Goal: Task Accomplishment & Management: Manage account settings

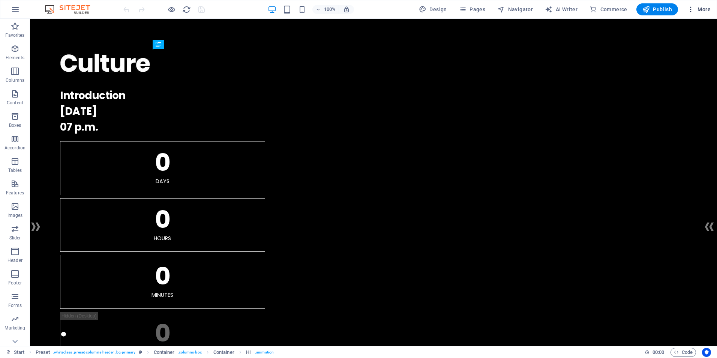
click at [689, 10] on icon "button" at bounding box center [691, 10] width 8 height 8
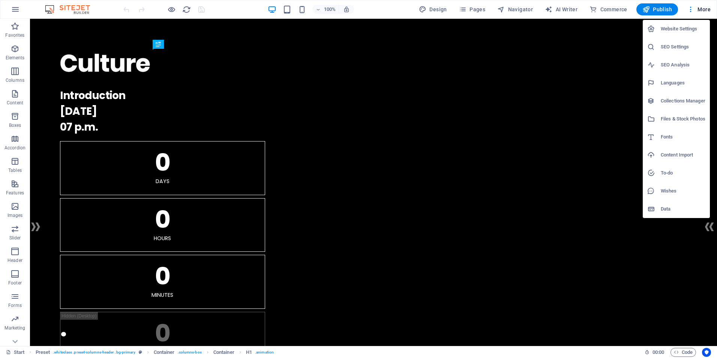
click at [13, 344] on div at bounding box center [358, 179] width 717 height 358
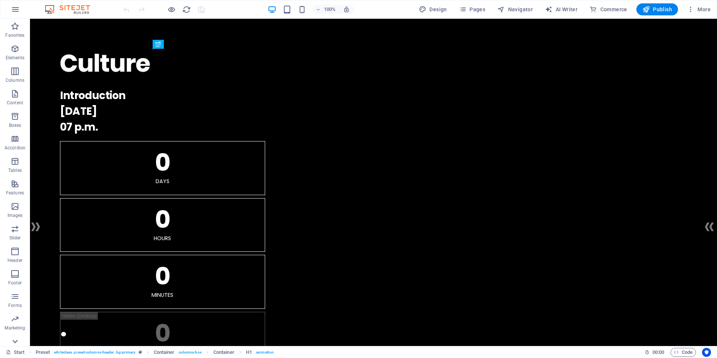
click at [13, 341] on icon at bounding box center [14, 341] width 5 height 3
click at [431, 6] on span "Design" at bounding box center [433, 10] width 28 height 8
select select "rem"
select select "400"
select select "px"
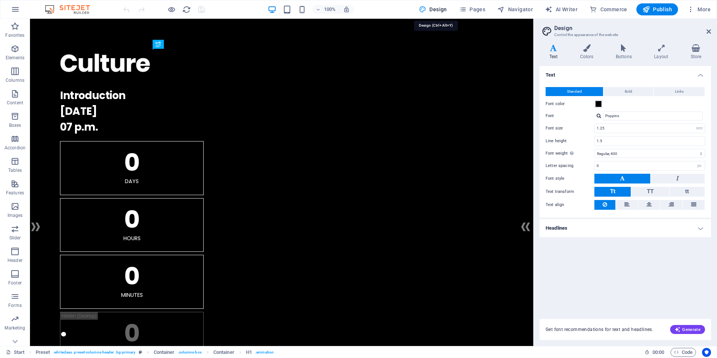
click at [431, 6] on span "Design" at bounding box center [433, 10] width 28 height 8
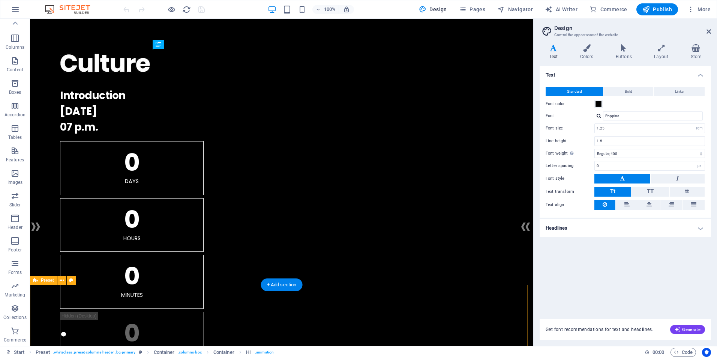
click at [19, 10] on icon "button" at bounding box center [15, 9] width 9 height 9
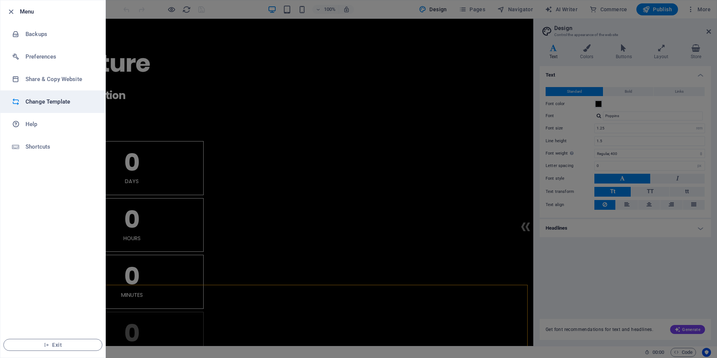
click at [51, 97] on li "Change Template" at bounding box center [52, 101] width 105 height 23
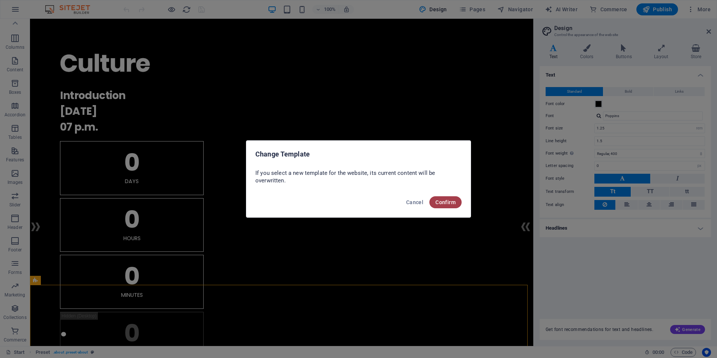
click at [441, 203] on span "Confirm" at bounding box center [445, 202] width 20 height 6
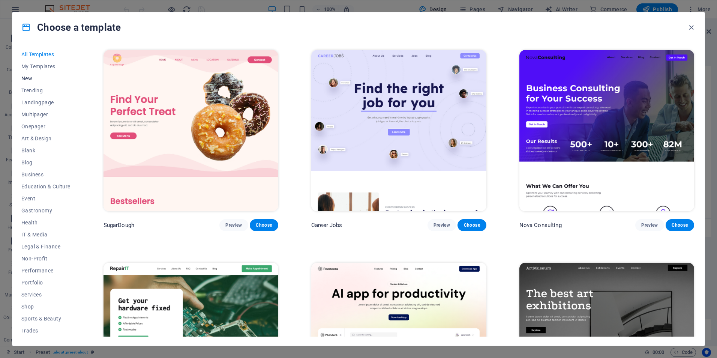
click at [35, 81] on button "New" at bounding box center [45, 78] width 49 height 12
click at [38, 308] on span "Shop" at bounding box center [45, 306] width 49 height 6
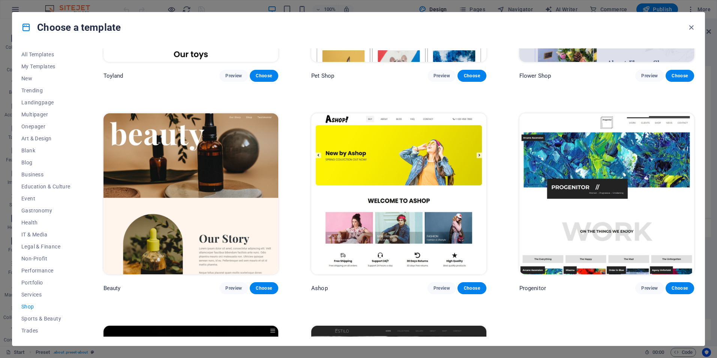
scroll to position [374, 0]
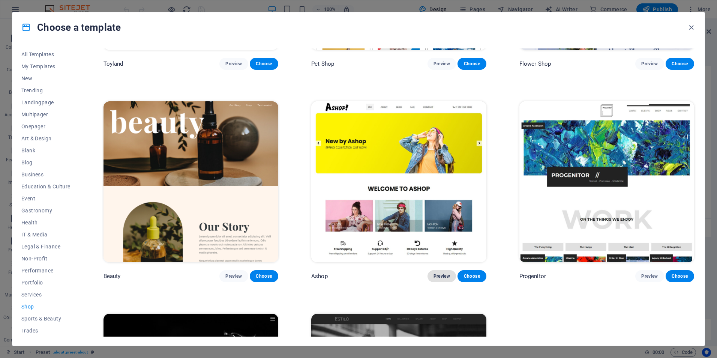
click at [443, 276] on span "Preview" at bounding box center [442, 276] width 17 height 6
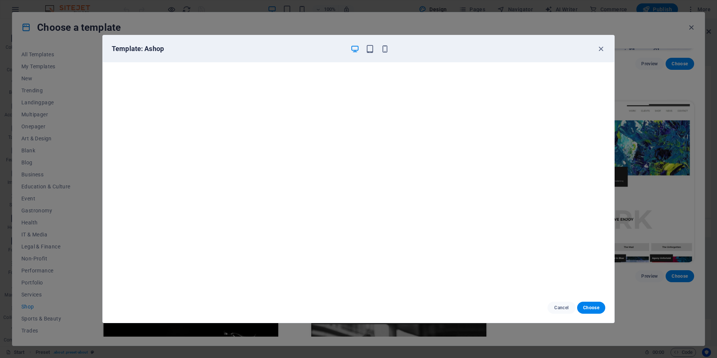
click at [566, 17] on div "Template: Ashop Cancel Choose" at bounding box center [358, 179] width 717 height 358
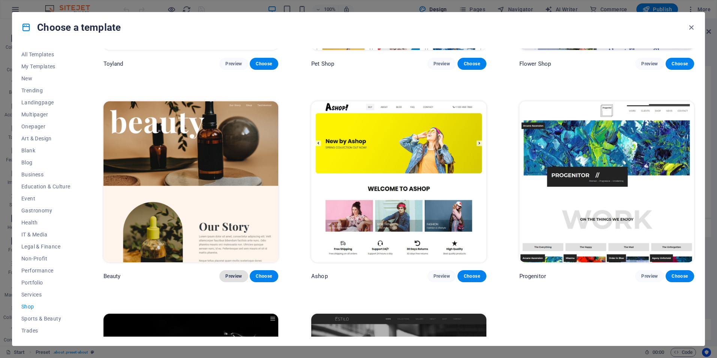
click at [236, 273] on span "Preview" at bounding box center [233, 276] width 17 height 6
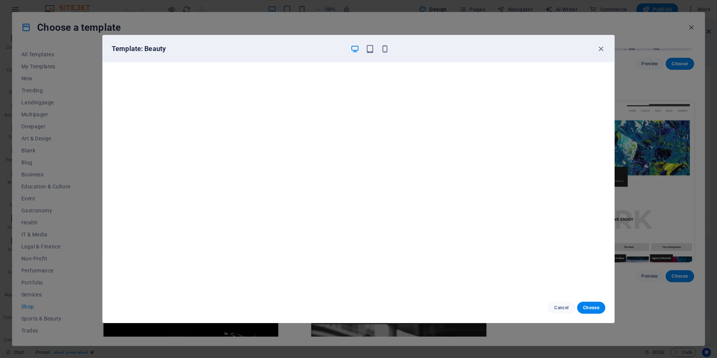
click at [456, 24] on div "Template: Beauty Cancel Choose" at bounding box center [358, 179] width 717 height 358
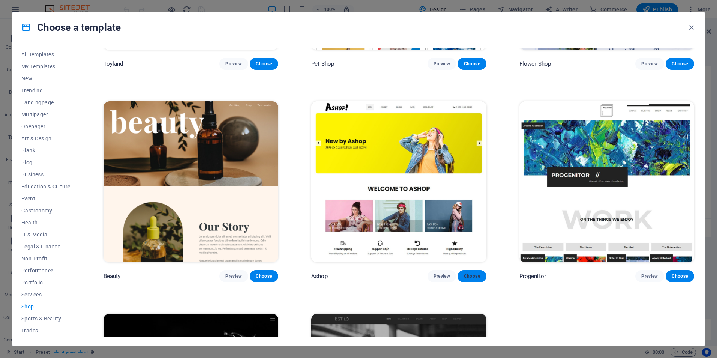
click at [464, 273] on span "Choose" at bounding box center [472, 276] width 17 height 6
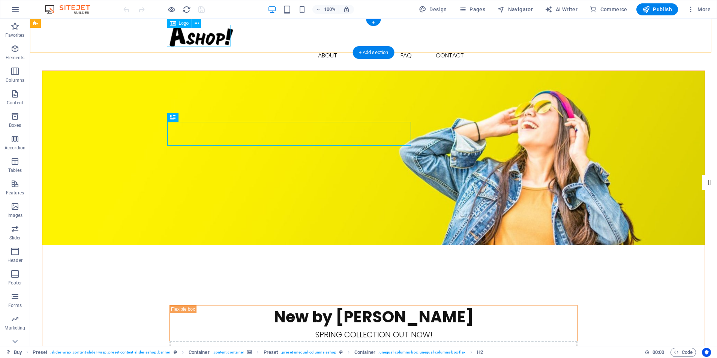
click at [208, 40] on div at bounding box center [374, 36] width 408 height 22
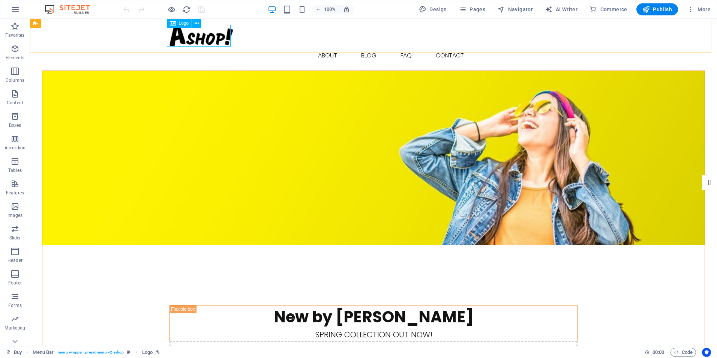
click at [185, 25] on span "Logo" at bounding box center [184, 23] width 10 height 5
click at [229, 41] on div at bounding box center [374, 36] width 408 height 22
click at [198, 24] on icon at bounding box center [197, 24] width 4 height 8
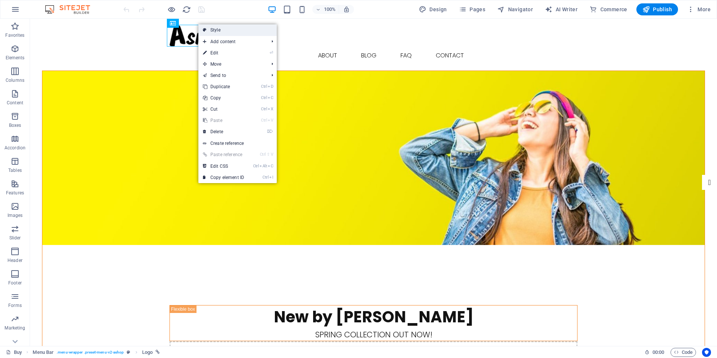
click at [217, 29] on link "Style" at bounding box center [237, 29] width 78 height 11
select select "rem"
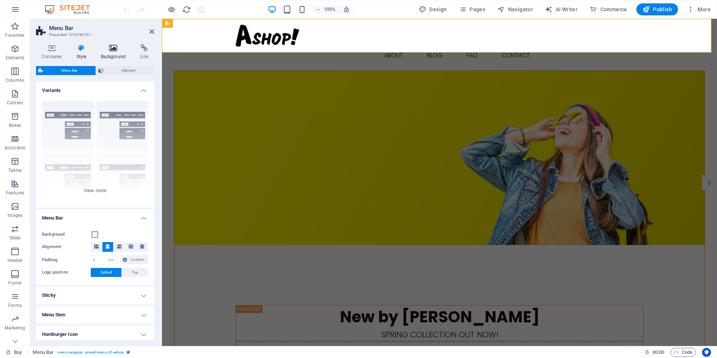
click at [113, 51] on icon at bounding box center [113, 48] width 36 height 8
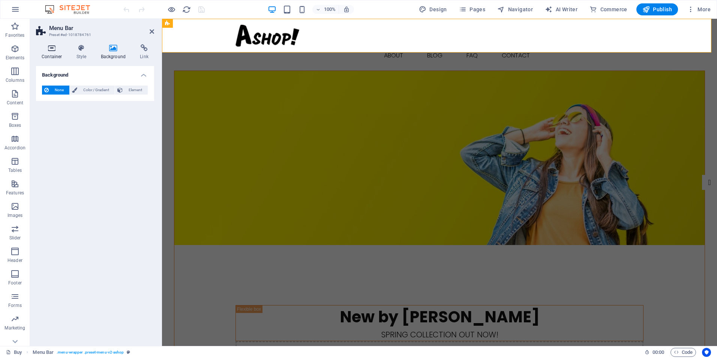
click at [62, 53] on h4 "Container" at bounding box center [53, 52] width 35 height 16
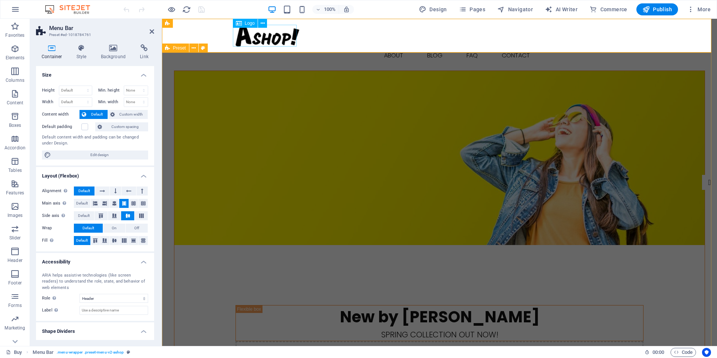
click at [247, 25] on span "Logo" at bounding box center [250, 23] width 10 height 5
click at [244, 24] on div "Logo" at bounding box center [245, 23] width 25 height 9
click at [242, 23] on icon at bounding box center [239, 23] width 6 height 9
click at [143, 74] on h4 "Size" at bounding box center [95, 73] width 118 height 14
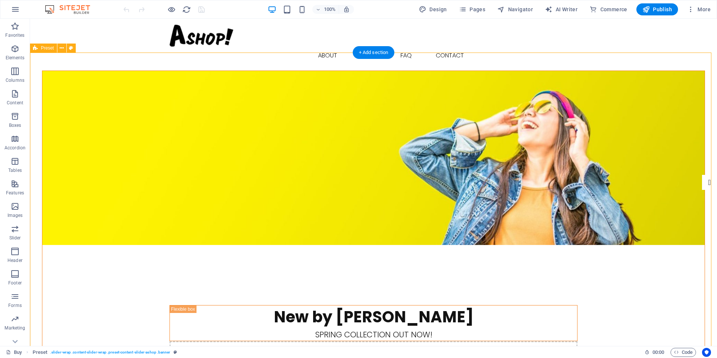
click at [171, 77] on figure at bounding box center [373, 158] width 662 height 174
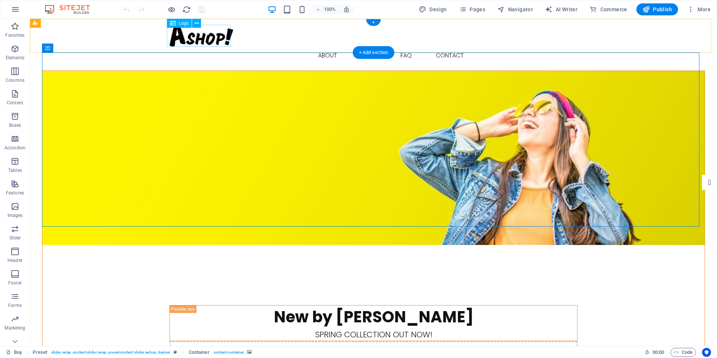
click at [191, 34] on div at bounding box center [374, 36] width 408 height 22
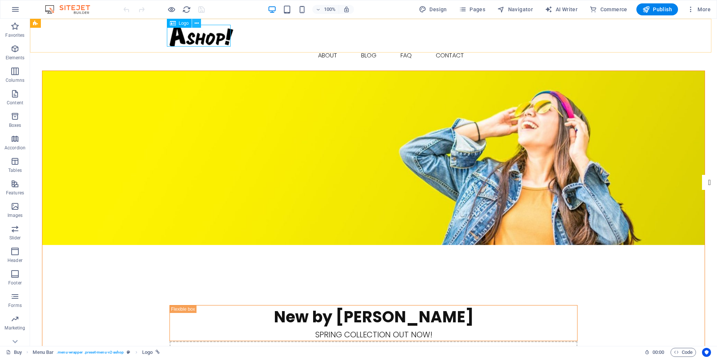
click at [199, 25] on button at bounding box center [196, 23] width 9 height 9
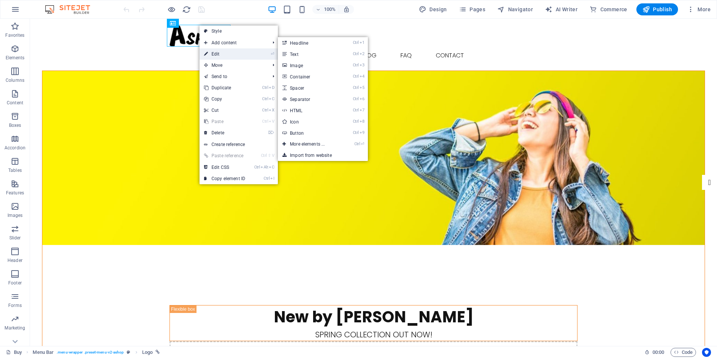
click at [210, 51] on link "⏎ Edit" at bounding box center [225, 53] width 50 height 11
select select "px"
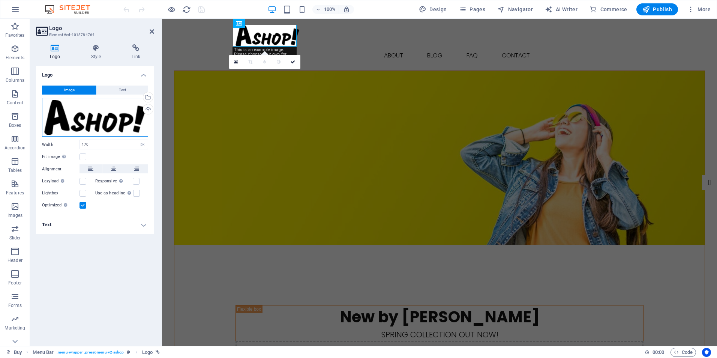
click at [137, 118] on div "Drag files here, click to choose files or select files from Files or our free s…" at bounding box center [95, 117] width 106 height 39
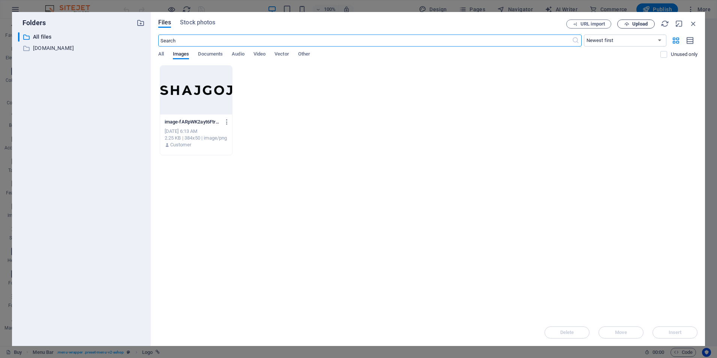
click at [650, 20] on button "Upload" at bounding box center [636, 24] width 38 height 9
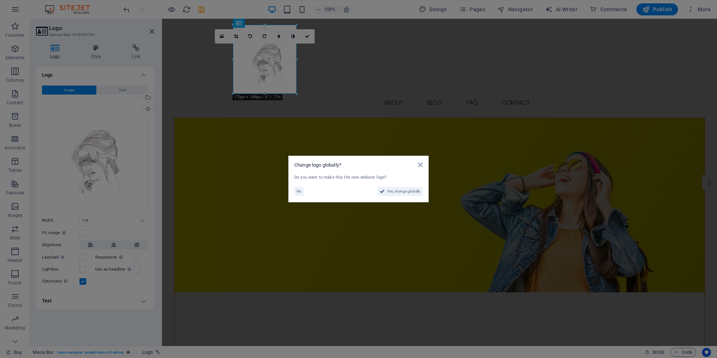
click at [331, 81] on aside "Change logo globally? Do you want to make this the new website logo? No Yes, ch…" at bounding box center [358, 179] width 717 height 358
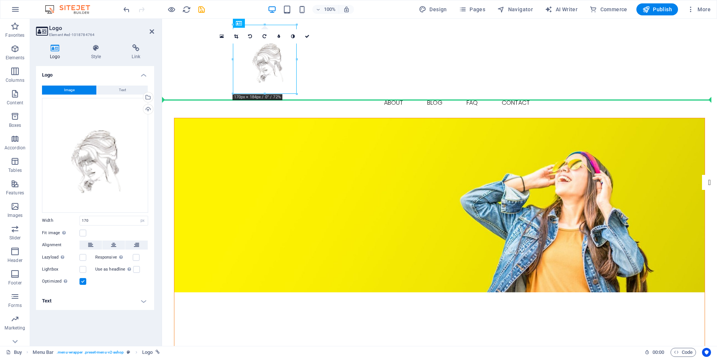
drag, startPoint x: 281, startPoint y: 78, endPoint x: 290, endPoint y: 99, distance: 23.0
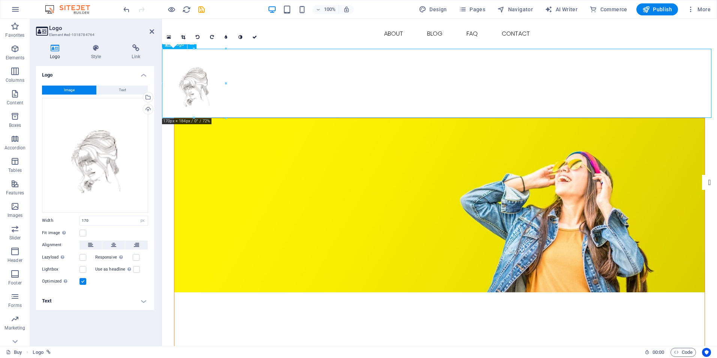
click at [318, 91] on div at bounding box center [439, 83] width 555 height 69
click at [215, 91] on div at bounding box center [439, 83] width 555 height 69
click at [198, 74] on div at bounding box center [439, 83] width 555 height 69
click at [194, 71] on div at bounding box center [439, 83] width 555 height 69
click at [168, 44] on div "16:10 16:9 4:3 1:1 1:2 0" at bounding box center [212, 37] width 100 height 14
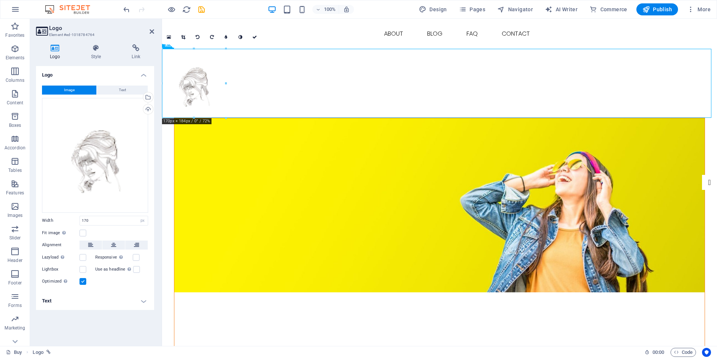
click at [56, 50] on icon at bounding box center [55, 48] width 38 height 8
click at [152, 33] on icon at bounding box center [152, 32] width 5 height 6
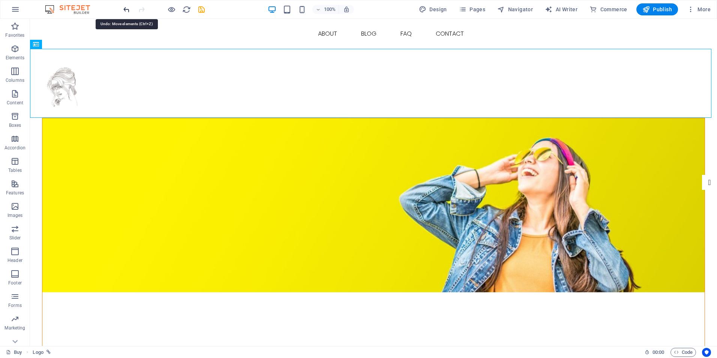
click at [127, 13] on icon "undo" at bounding box center [126, 9] width 9 height 9
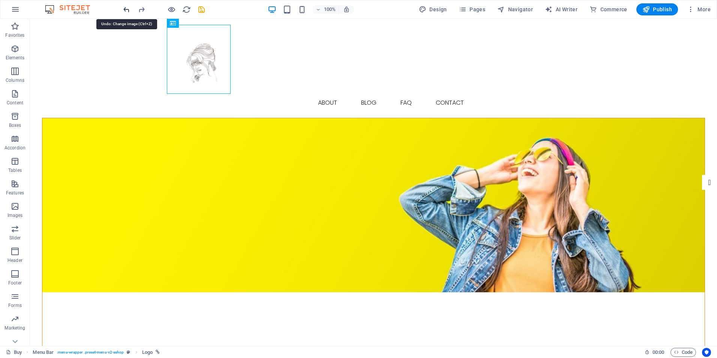
click at [126, 12] on icon "undo" at bounding box center [126, 9] width 9 height 9
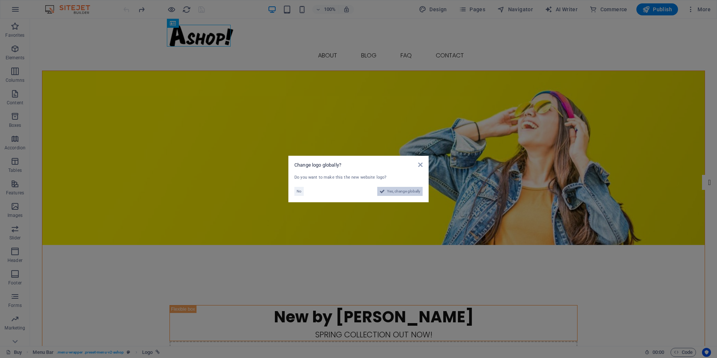
click at [408, 192] on span "Yes, change globally" at bounding box center [403, 191] width 33 height 9
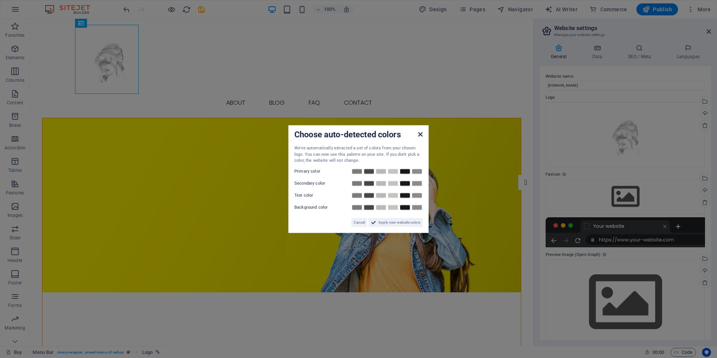
click at [418, 135] on icon at bounding box center [420, 134] width 5 height 6
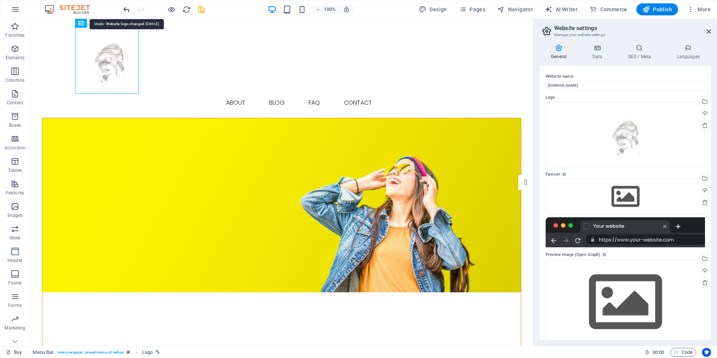
click at [127, 8] on icon "undo" at bounding box center [126, 9] width 9 height 9
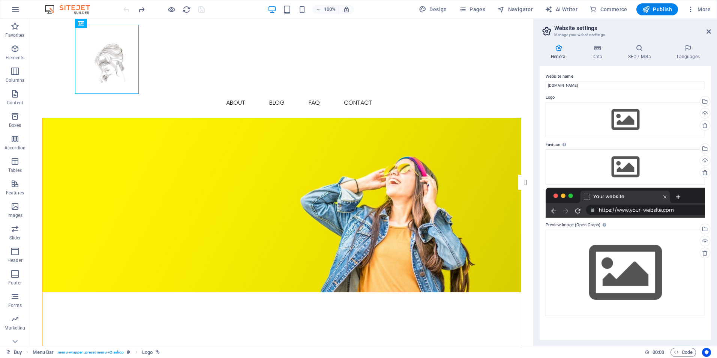
click at [127, 8] on div at bounding box center [164, 9] width 84 height 12
click at [87, 43] on div at bounding box center [282, 59] width 408 height 69
click at [84, 24] on div "Logo" at bounding box center [87, 23] width 25 height 9
click at [102, 25] on button at bounding box center [104, 23] width 9 height 9
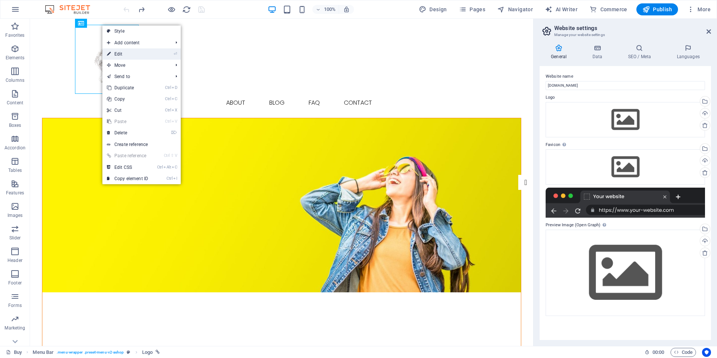
click at [114, 51] on link "⏎ Edit" at bounding box center [127, 53] width 50 height 11
select select "px"
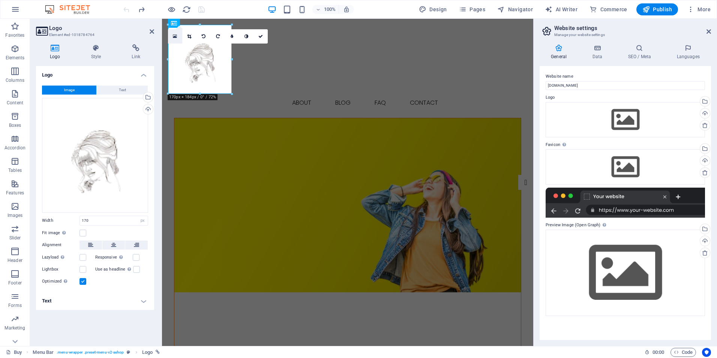
click at [176, 35] on icon at bounding box center [175, 36] width 4 height 5
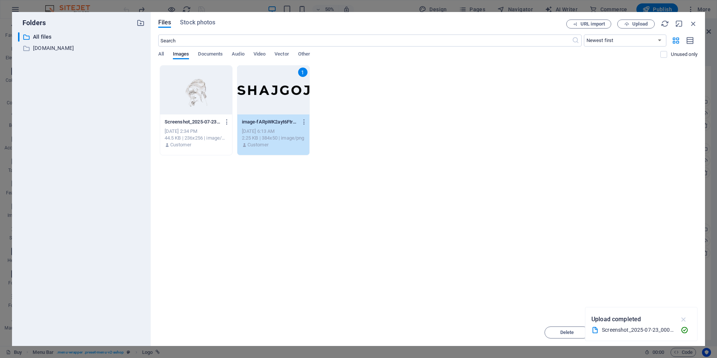
click at [685, 319] on icon "button" at bounding box center [684, 319] width 9 height 8
click at [668, 329] on button "Insert" at bounding box center [675, 332] width 45 height 12
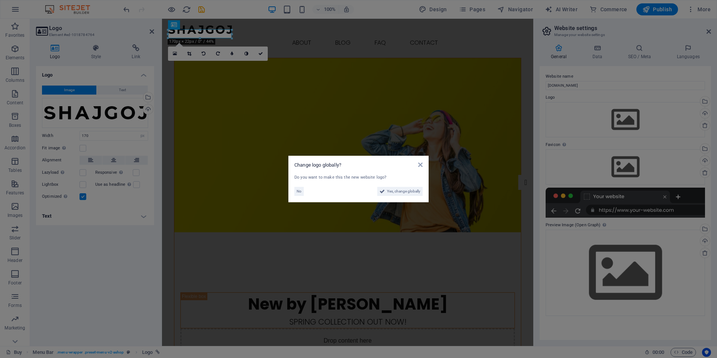
click at [294, 40] on aside "Change logo globally? Do you want to make this the new website logo? No Yes, ch…" at bounding box center [358, 179] width 717 height 358
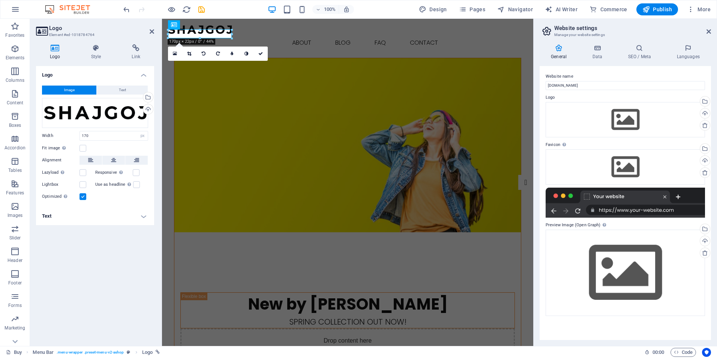
click at [302, 81] on figure at bounding box center [347, 145] width 347 height 174
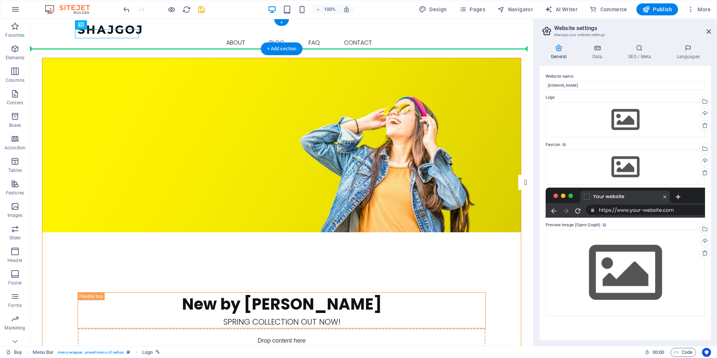
drag, startPoint x: 131, startPoint y: 36, endPoint x: 137, endPoint y: 39, distance: 6.4
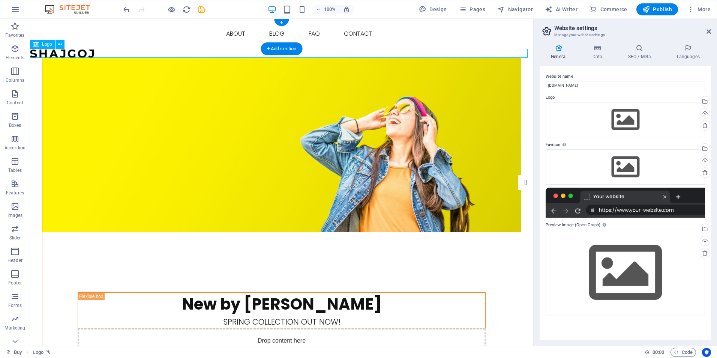
click at [90, 53] on div at bounding box center [281, 53] width 503 height 9
drag, startPoint x: 93, startPoint y: 51, endPoint x: 110, endPoint y: 39, distance: 21.3
click at [126, 38] on nav "Buy About Blog FAQ Contact" at bounding box center [282, 34] width 408 height 18
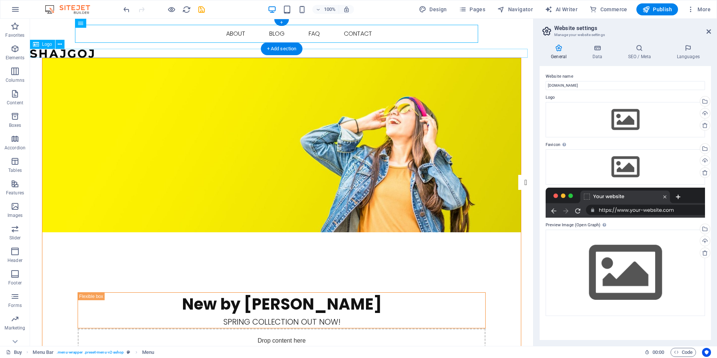
click at [145, 49] on div at bounding box center [281, 53] width 503 height 9
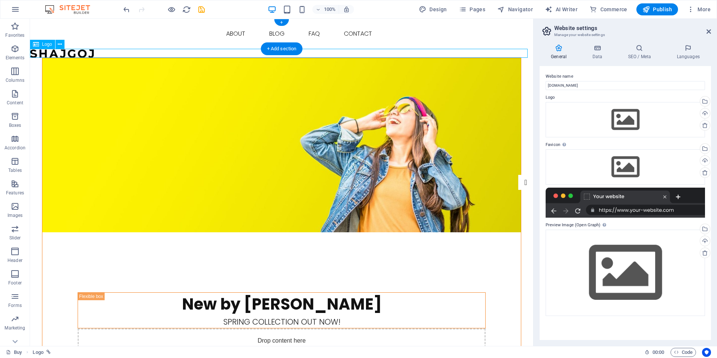
click at [86, 54] on div at bounding box center [281, 53] width 503 height 9
click at [58, 45] on icon at bounding box center [60, 45] width 4 height 8
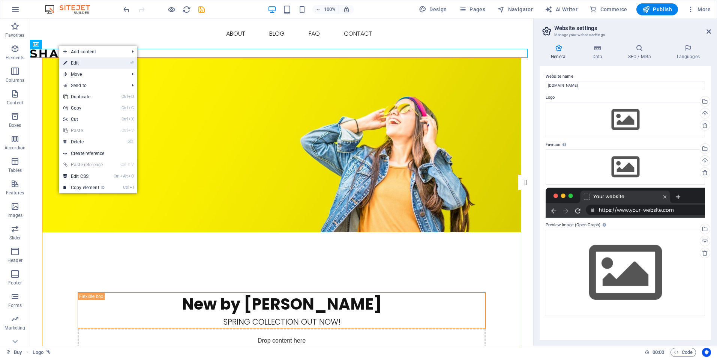
click at [69, 62] on link "⏎ Edit" at bounding box center [84, 62] width 50 height 11
select select "px"
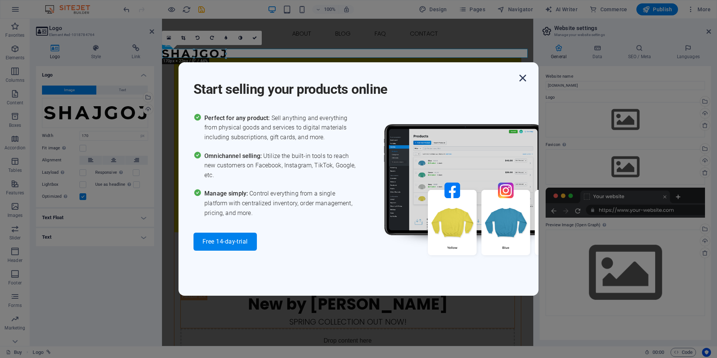
click at [529, 71] on icon "button" at bounding box center [523, 78] width 14 height 14
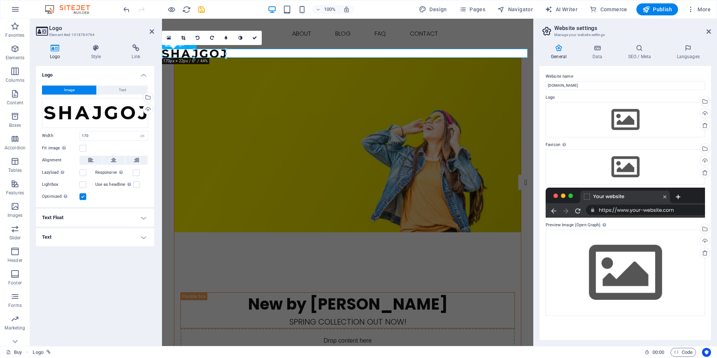
click at [216, 54] on div at bounding box center [347, 53] width 371 height 9
click at [146, 109] on div "Upload" at bounding box center [147, 109] width 11 height 11
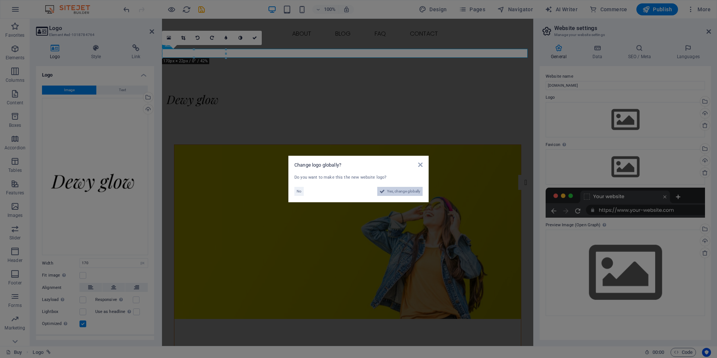
click at [381, 193] on icon at bounding box center [382, 191] width 5 height 9
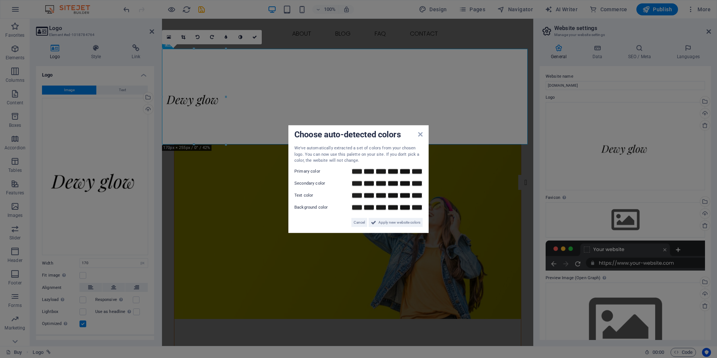
click at [423, 132] on div "Choose auto-detected colors We've automatically extracted a set of colors from …" at bounding box center [358, 179] width 140 height 108
click at [422, 135] on icon at bounding box center [420, 134] width 5 height 6
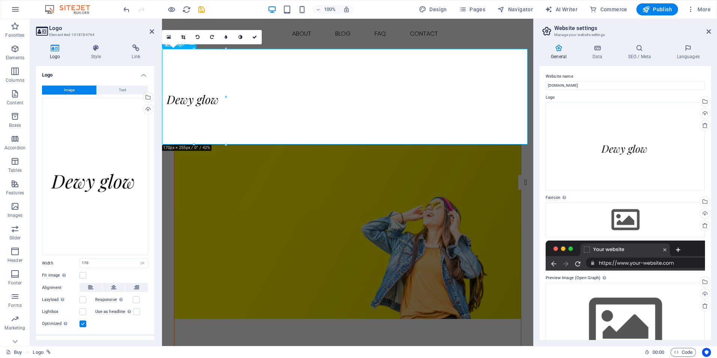
click at [247, 101] on div at bounding box center [347, 97] width 371 height 96
click at [183, 36] on icon at bounding box center [183, 37] width 4 height 5
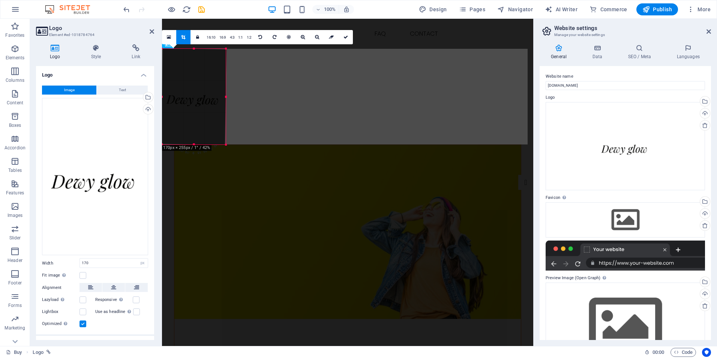
drag, startPoint x: 227, startPoint y: 148, endPoint x: 218, endPoint y: 136, distance: 14.5
click at [218, 136] on div "180 170 160 150 140 130 120 110 100 90 80 70 60 50 40 30 20 10 0 -10 -20 -30 -4…" at bounding box center [194, 97] width 64 height 96
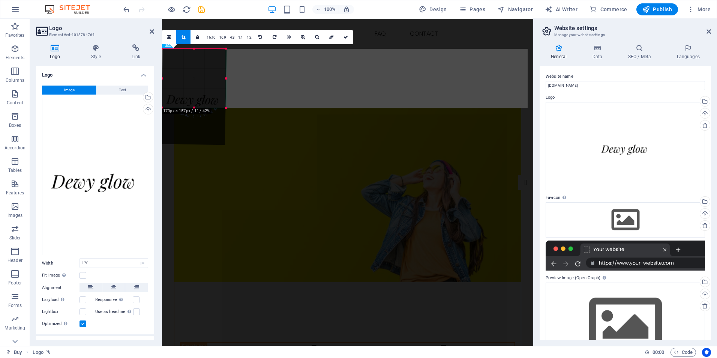
drag, startPoint x: 194, startPoint y: 145, endPoint x: 200, endPoint y: 108, distance: 37.3
click at [200, 108] on div at bounding box center [194, 108] width 64 height 3
click at [214, 55] on div at bounding box center [193, 96] width 65 height 97
click at [264, 76] on div at bounding box center [347, 78] width 371 height 59
click at [232, 77] on div at bounding box center [193, 97] width 81 height 112
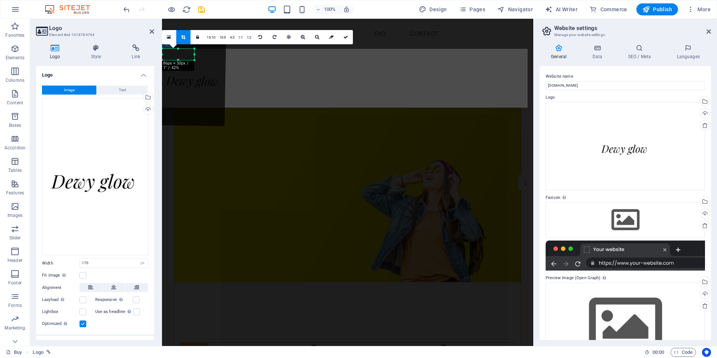
drag, startPoint x: 179, startPoint y: 50, endPoint x: 179, endPoint y: 31, distance: 19.5
click at [179, 49] on div "180 170 160 150 140 130 120 110 100 90 80 70 60 50 40 30 20 10 0 -10 -20 -30 -4…" at bounding box center [178, 54] width 32 height 11
click at [238, 71] on div at bounding box center [347, 78] width 371 height 59
click at [250, 78] on div at bounding box center [347, 78] width 371 height 59
click at [344, 36] on icon at bounding box center [346, 37] width 5 height 5
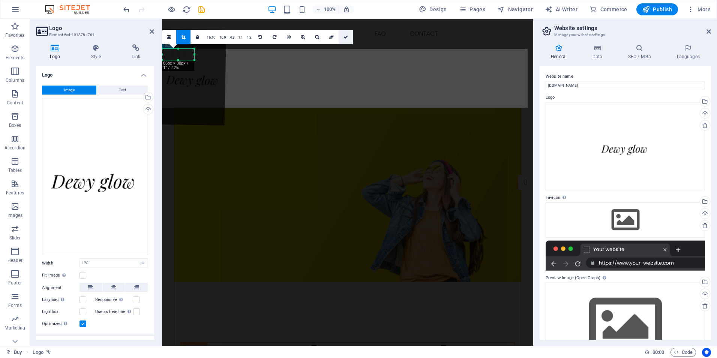
type input "86"
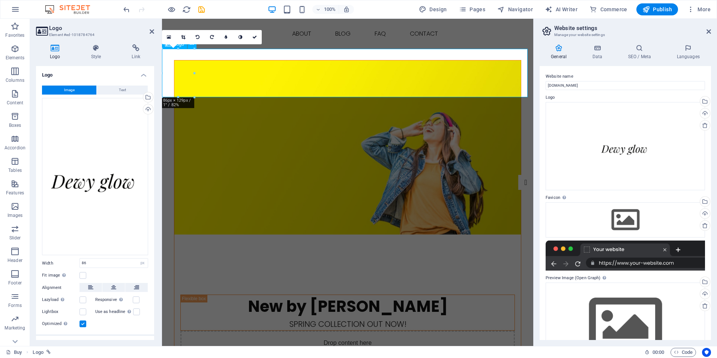
click at [190, 60] on div at bounding box center [347, 54] width 371 height 11
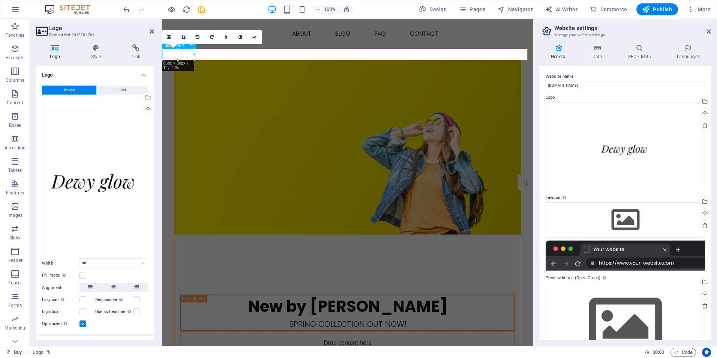
click at [269, 55] on div at bounding box center [347, 54] width 371 height 11
click at [113, 170] on div "Drag files here, click to choose files or select files from Files or our free s…" at bounding box center [95, 177] width 106 height 158
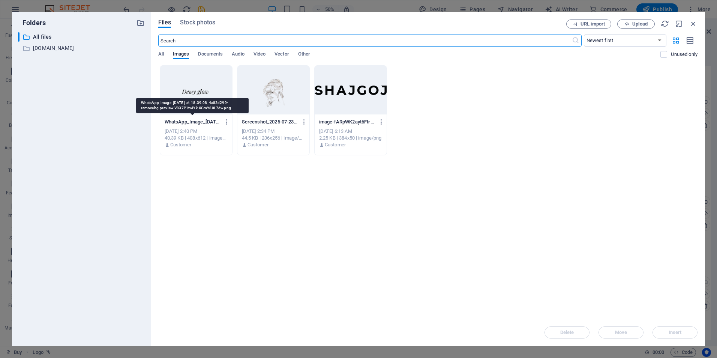
click at [189, 124] on p "WhatsApp_Image_[DATE]_at_18.39.08_4a82d299-removebg-preview-V837P1twiYk-XGmY80L…" at bounding box center [193, 122] width 56 height 7
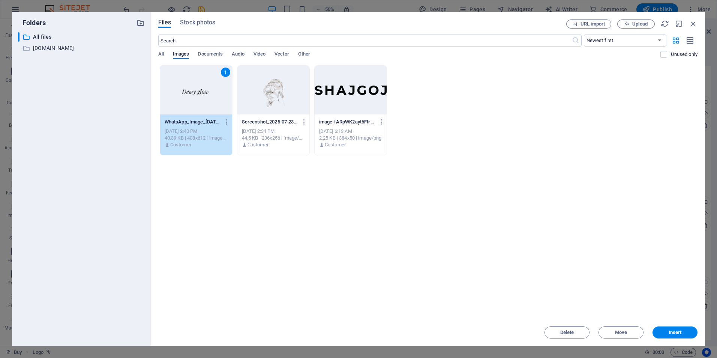
click at [435, 6] on div "Folders ​ All files All files ​ [DOMAIN_NAME] [DOMAIN_NAME] Files Stock photos …" at bounding box center [358, 179] width 717 height 358
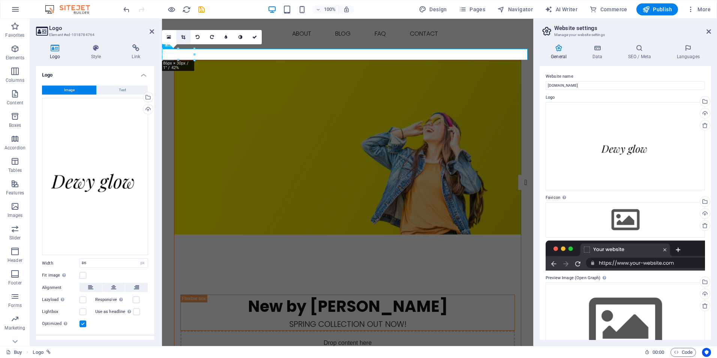
click at [181, 37] on icon at bounding box center [183, 37] width 4 height 5
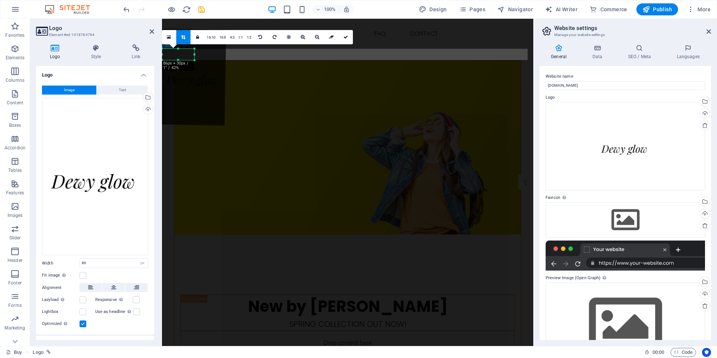
click at [179, 50] on div at bounding box center [178, 48] width 32 height 3
click at [188, 60] on div "180 170 160 150 140 130 120 110 100 90 80 70 60 50 40 30 20 10 0 -10 -20 -30 -4…" at bounding box center [178, 54] width 32 height 11
drag, startPoint x: 191, startPoint y: 86, endPoint x: 191, endPoint y: 61, distance: 25.5
click at [190, 60] on div "180 170 160 150 140 130 120 110 100 90 80 70 60 50 40 30 20 10 0 -10 -20 -30 -4…" at bounding box center [178, 54] width 32 height 11
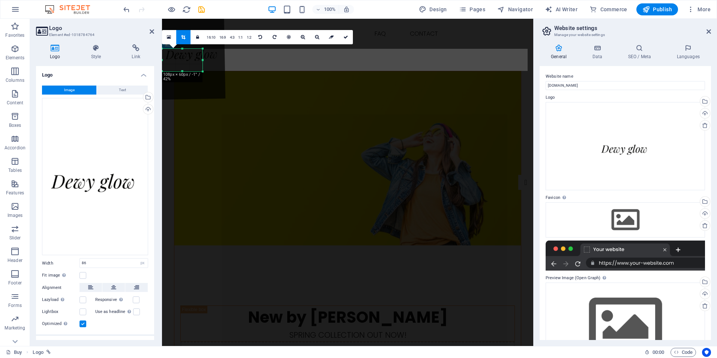
drag, startPoint x: 195, startPoint y: 61, endPoint x: 203, endPoint y: 72, distance: 14.0
click at [203, 72] on div at bounding box center [203, 71] width 5 height 5
click at [239, 64] on div at bounding box center [347, 60] width 371 height 23
click at [237, 64] on div at bounding box center [347, 60] width 371 height 23
click at [241, 95] on figure at bounding box center [347, 159] width 347 height 174
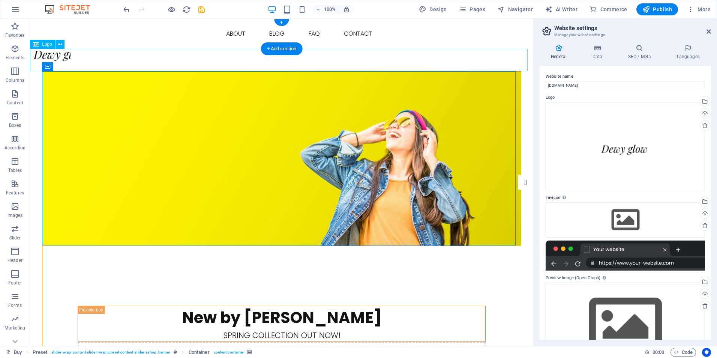
click at [110, 56] on div at bounding box center [281, 60] width 503 height 23
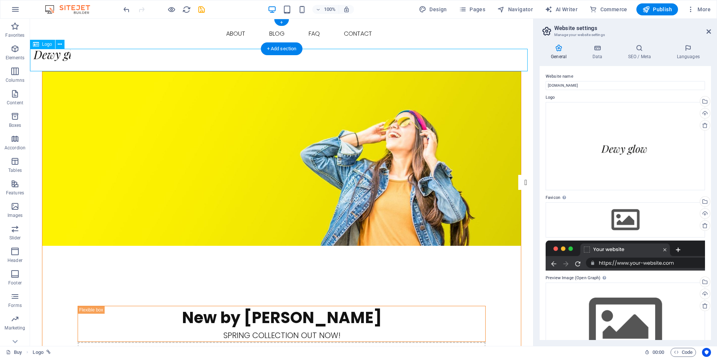
click at [71, 56] on div at bounding box center [281, 60] width 503 height 23
click at [58, 45] on icon at bounding box center [60, 45] width 4 height 8
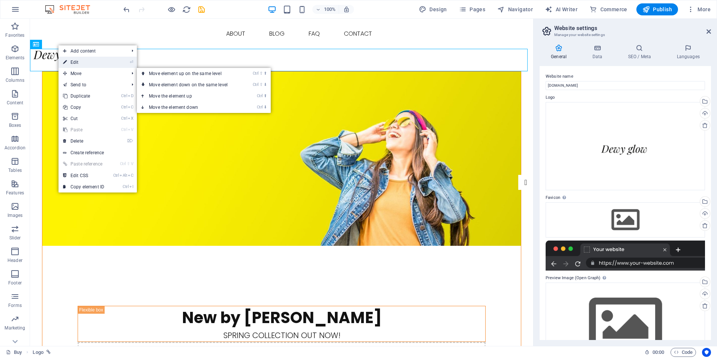
click at [77, 63] on link "⏎ Edit" at bounding box center [84, 62] width 50 height 11
select select "px"
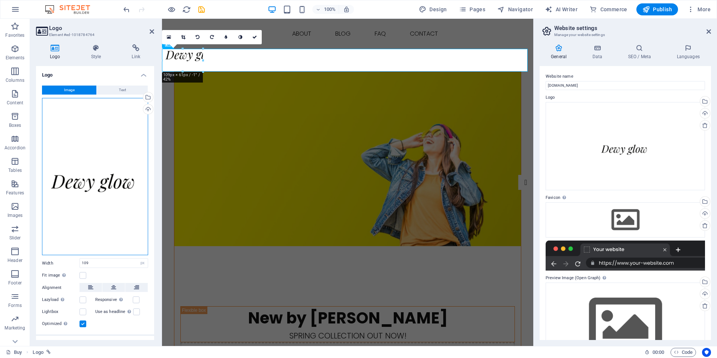
click at [117, 151] on div "Drag files here, click to choose files or select files from Files or our free s…" at bounding box center [95, 177] width 106 height 158
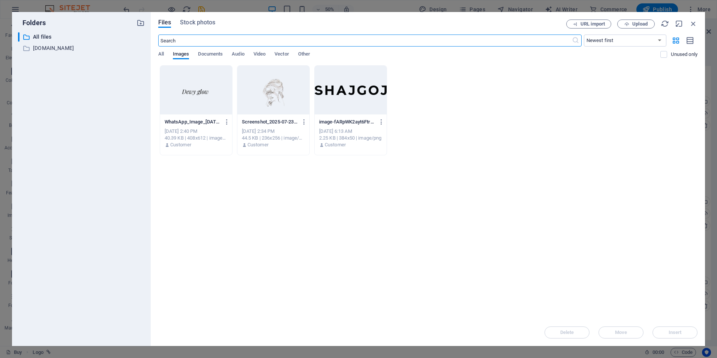
click at [188, 97] on div at bounding box center [196, 90] width 72 height 49
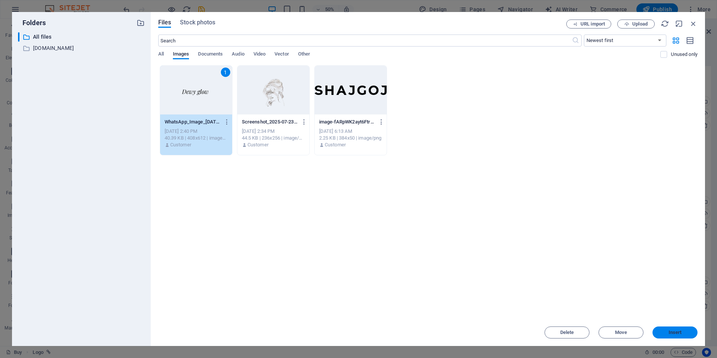
drag, startPoint x: 681, startPoint y: 333, endPoint x: 558, endPoint y: 286, distance: 131.7
click at [680, 333] on span "Insert" at bounding box center [675, 332] width 13 height 5
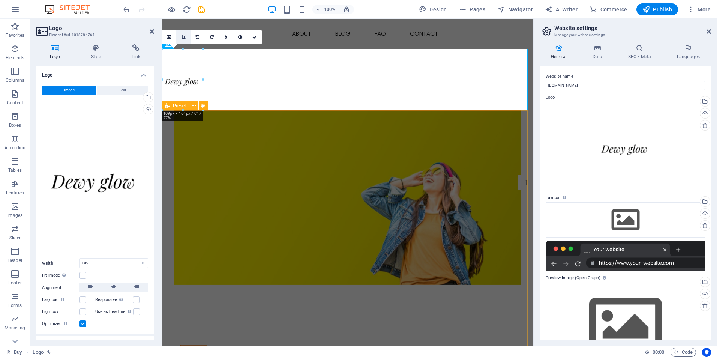
click at [182, 36] on icon at bounding box center [183, 37] width 4 height 5
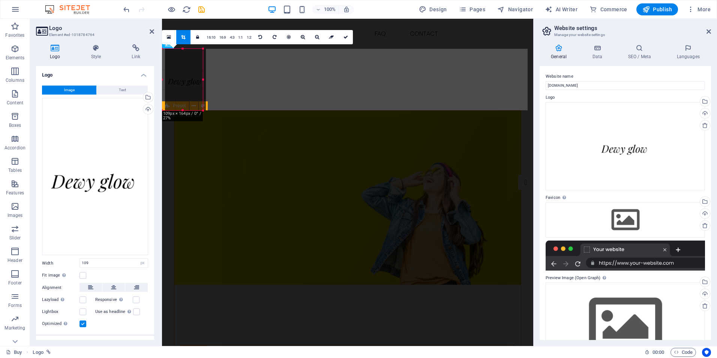
click at [185, 52] on div at bounding box center [185, 80] width 41 height 62
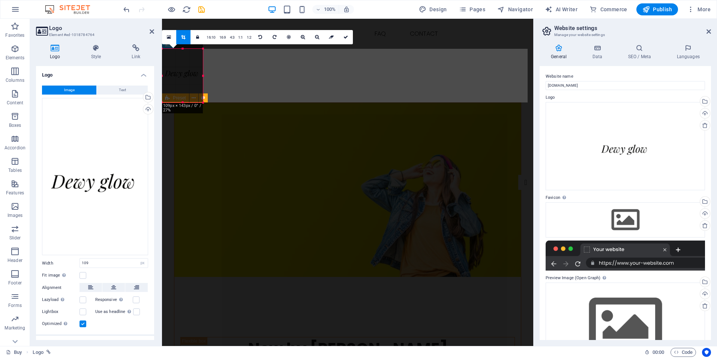
drag, startPoint x: 182, startPoint y: 48, endPoint x: 182, endPoint y: 57, distance: 8.3
click at [182, 57] on div "180 170 160 150 140 130 120 110 100 90 80 70 60 50 40 30 20 10 0 -10 -20 -30 -4…" at bounding box center [182, 76] width 41 height 54
drag, startPoint x: 202, startPoint y: 74, endPoint x: 225, endPoint y: 74, distance: 22.5
click at [225, 74] on div at bounding box center [225, 75] width 3 height 53
drag, startPoint x: 203, startPoint y: 78, endPoint x: 209, endPoint y: 78, distance: 6.0
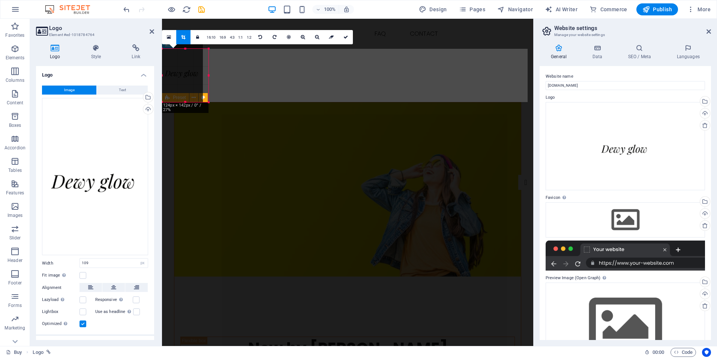
click at [209, 78] on div at bounding box center [208, 75] width 3 height 53
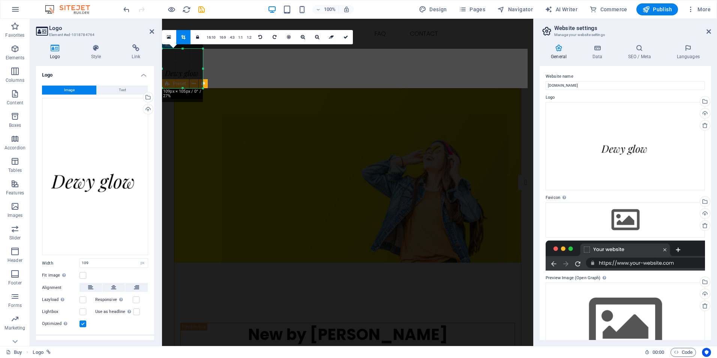
drag, startPoint x: 183, startPoint y: 102, endPoint x: 187, endPoint y: 88, distance: 14.5
click at [187, 88] on div at bounding box center [182, 88] width 41 height 3
click at [230, 78] on div at bounding box center [347, 68] width 371 height 39
drag, startPoint x: 185, startPoint y: 47, endPoint x: 185, endPoint y: 53, distance: 6.4
click at [185, 53] on div at bounding box center [182, 80] width 41 height 62
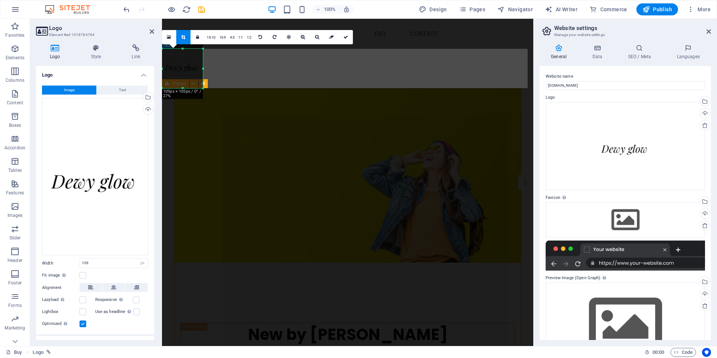
drag, startPoint x: 186, startPoint y: 61, endPoint x: 187, endPoint y: 47, distance: 13.9
click at [187, 49] on div "180 170 160 150 140 130 120 110 100 90 80 70 60 50 40 30 20 10 0 -10 -20 -30 -4…" at bounding box center [182, 68] width 41 height 39
click at [241, 68] on div at bounding box center [347, 68] width 371 height 39
click at [343, 40] on link at bounding box center [346, 37] width 14 height 14
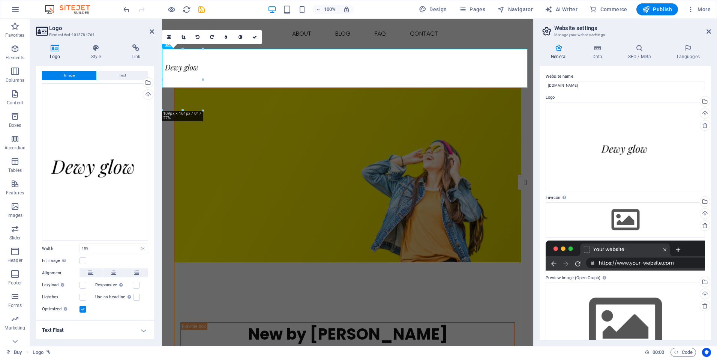
scroll to position [31, 0]
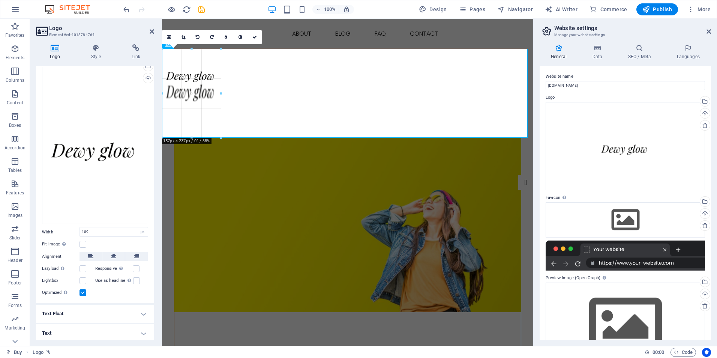
drag, startPoint x: 204, startPoint y: 78, endPoint x: 66, endPoint y: 58, distance: 138.7
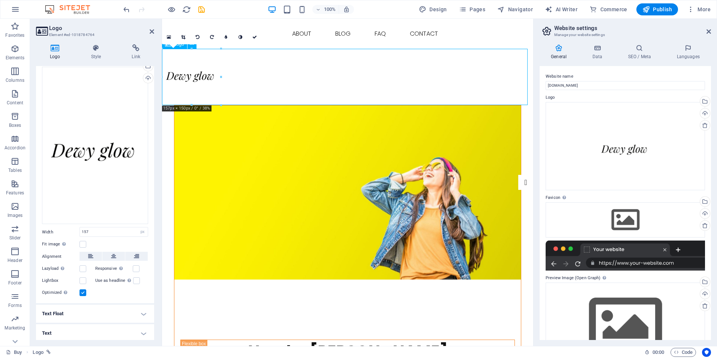
drag, startPoint x: 356, startPoint y: 123, endPoint x: 188, endPoint y: 107, distance: 168.7
click at [192, 99] on div at bounding box center [347, 77] width 371 height 56
click at [190, 103] on div at bounding box center [347, 77] width 371 height 56
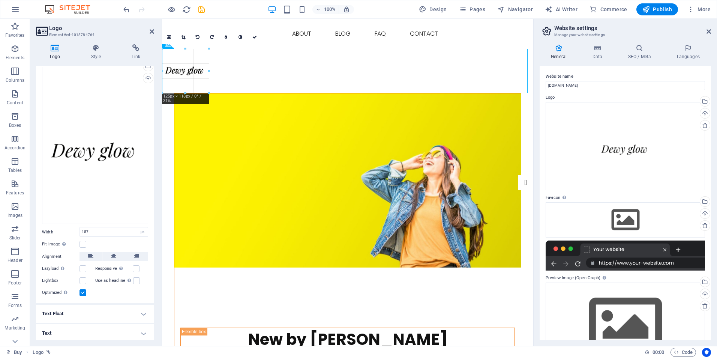
drag, startPoint x: 191, startPoint y: 105, endPoint x: 37, endPoint y: 70, distance: 157.7
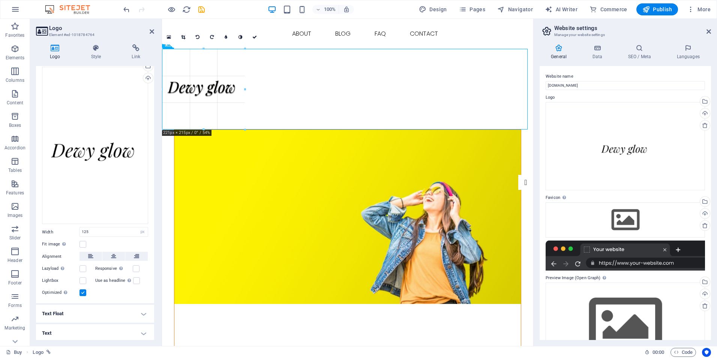
drag, startPoint x: 210, startPoint y: 70, endPoint x: 76, endPoint y: 80, distance: 134.3
type input "221"
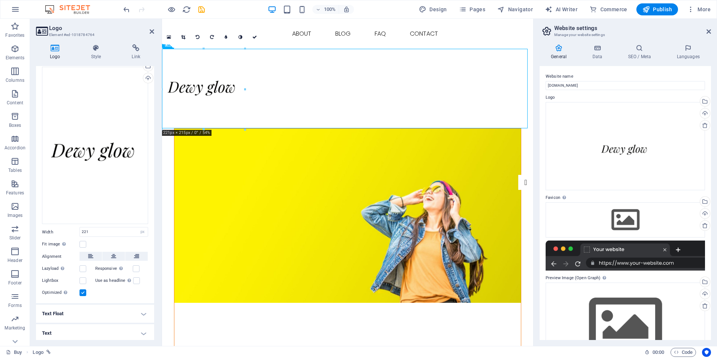
click at [234, 150] on figure at bounding box center [347, 216] width 347 height 174
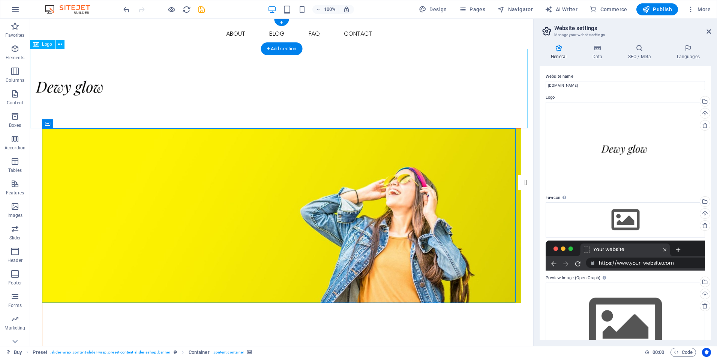
click at [85, 89] on div at bounding box center [281, 89] width 503 height 80
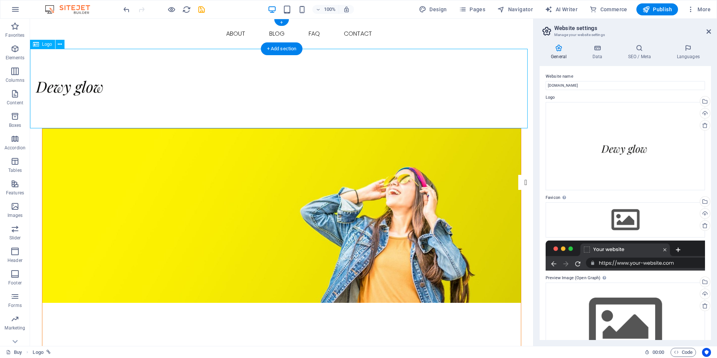
click at [120, 95] on div at bounding box center [281, 89] width 503 height 80
click at [72, 89] on div at bounding box center [281, 89] width 503 height 80
click at [60, 48] on icon at bounding box center [60, 45] width 4 height 8
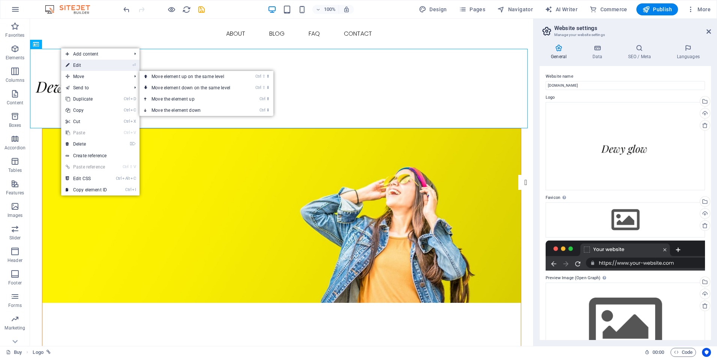
click at [79, 70] on link "⏎ Edit" at bounding box center [86, 65] width 50 height 11
select select "px"
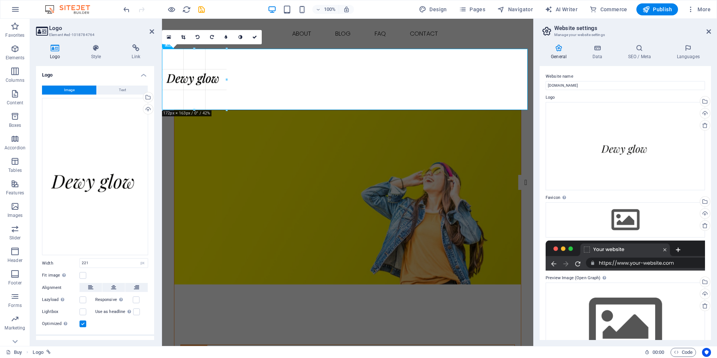
drag, startPoint x: 244, startPoint y: 89, endPoint x: 227, endPoint y: 84, distance: 17.8
type input "172"
click at [265, 86] on div at bounding box center [347, 80] width 371 height 62
click at [262, 131] on figure at bounding box center [347, 198] width 347 height 174
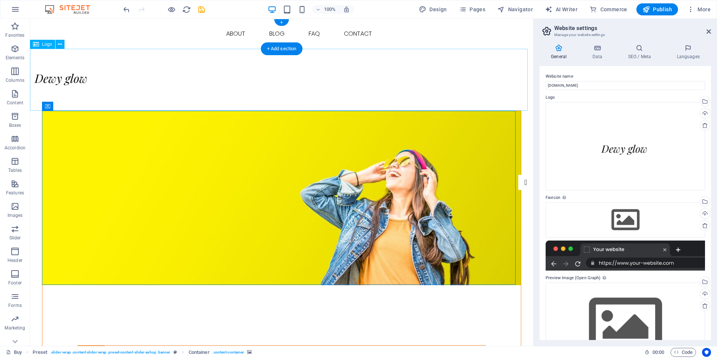
click at [417, 72] on div at bounding box center [281, 80] width 503 height 62
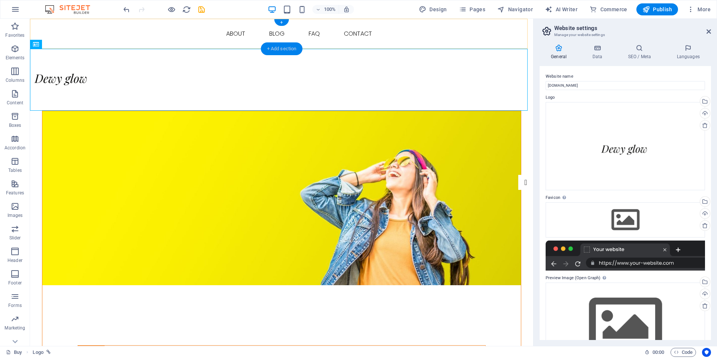
drag, startPoint x: 289, startPoint y: 51, endPoint x: 134, endPoint y: 40, distance: 155.7
click at [289, 51] on div "+ Add section" at bounding box center [282, 48] width 42 height 13
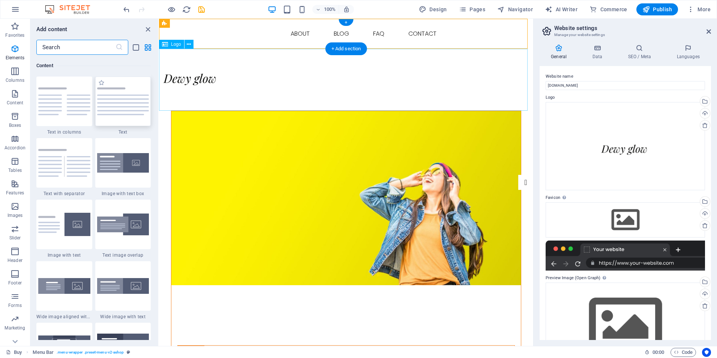
scroll to position [1312, 0]
click at [139, 162] on img at bounding box center [123, 163] width 52 height 20
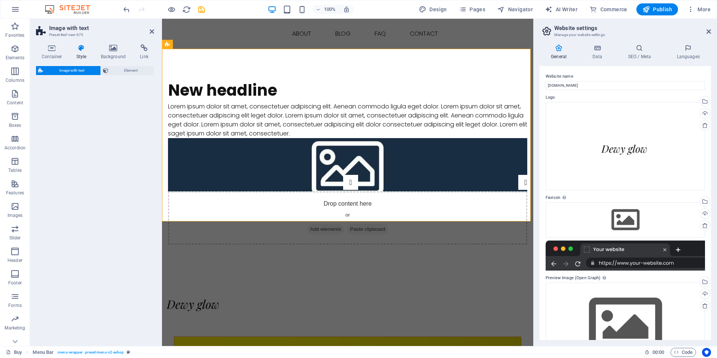
select select "rem"
select select "px"
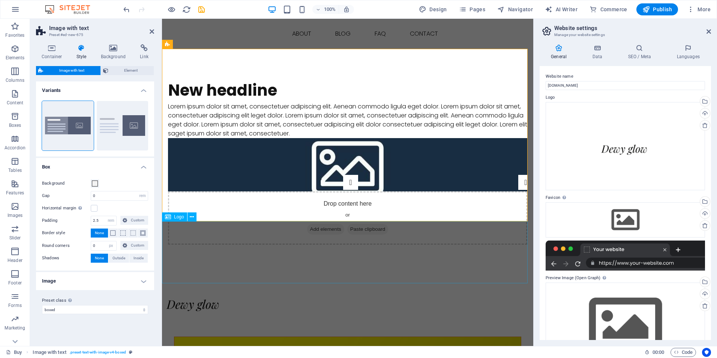
click at [264, 275] on div at bounding box center [347, 306] width 371 height 62
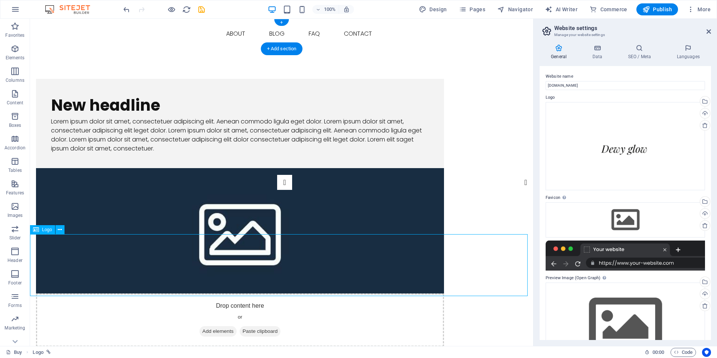
click at [44, 227] on span "Logo" at bounding box center [47, 229] width 10 height 5
drag, startPoint x: 44, startPoint y: 231, endPoint x: 59, endPoint y: 201, distance: 33.2
click at [44, 231] on span "Logo" at bounding box center [47, 229] width 10 height 5
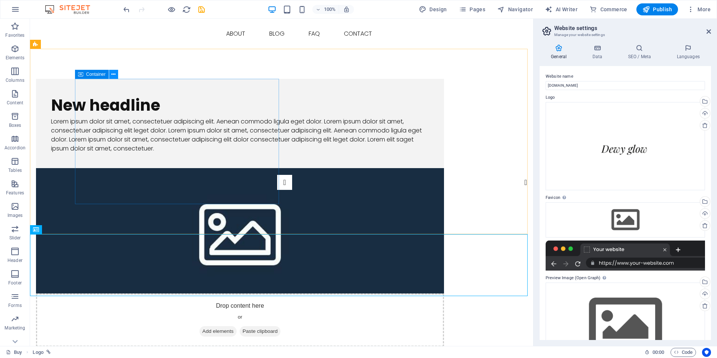
click at [113, 77] on icon at bounding box center [113, 75] width 4 height 8
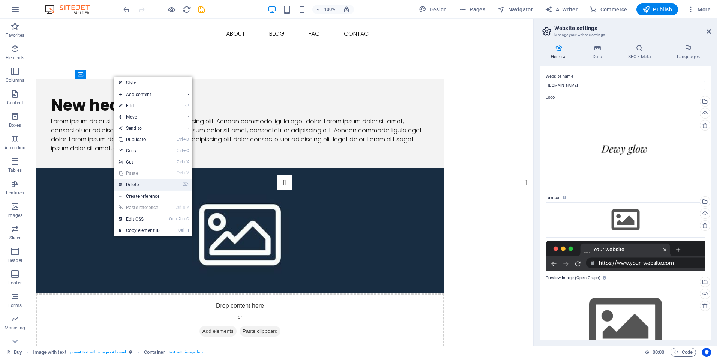
click at [138, 183] on link "⌦ Delete" at bounding box center [139, 184] width 50 height 11
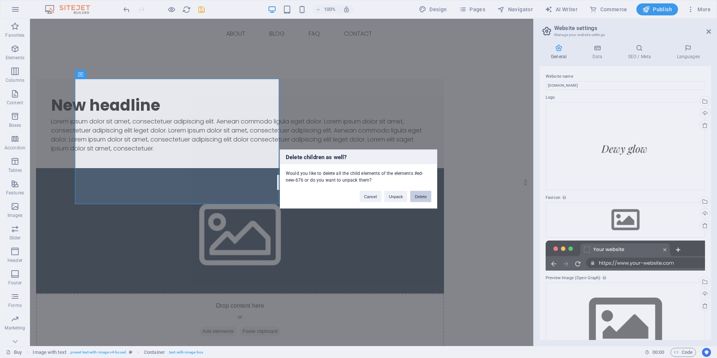
click at [416, 198] on button "Delete" at bounding box center [420, 196] width 21 height 11
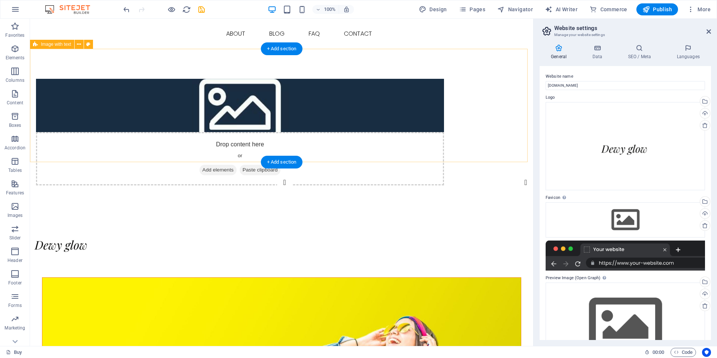
click at [328, 122] on div "Drop content here or Add elements Paste clipboard" at bounding box center [281, 132] width 503 height 167
click at [191, 132] on div "Drop content here or Add elements Paste clipboard" at bounding box center [240, 158] width 408 height 53
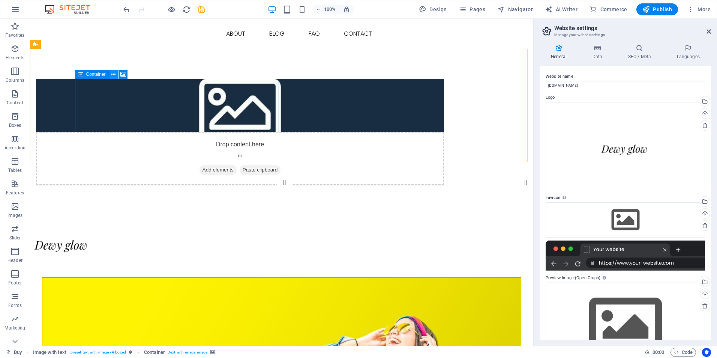
click at [115, 74] on icon at bounding box center [113, 75] width 4 height 8
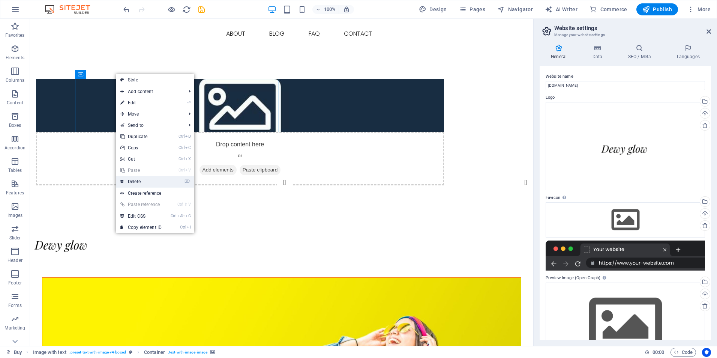
drag, startPoint x: 142, startPoint y: 180, endPoint x: 113, endPoint y: 161, distance: 34.8
click at [142, 180] on link "⌦ Delete" at bounding box center [141, 181] width 50 height 11
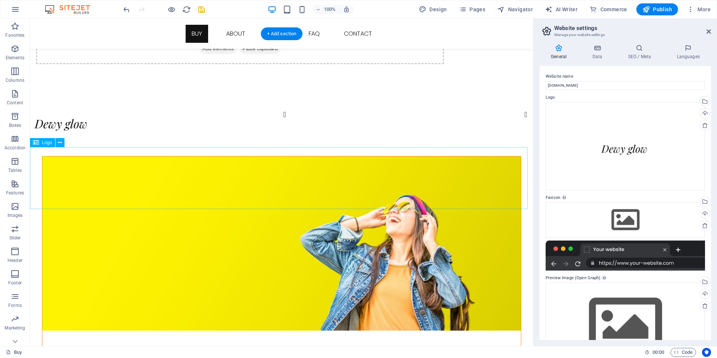
scroll to position [75, 0]
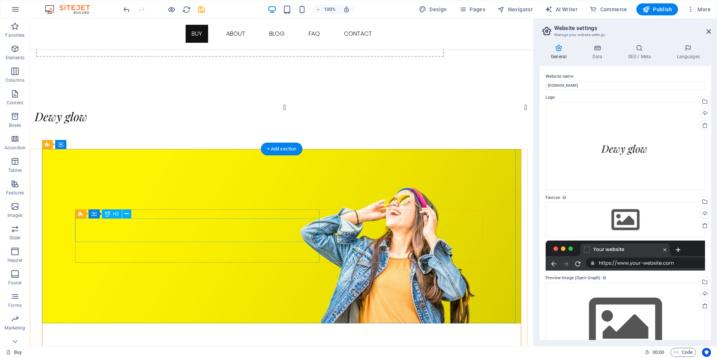
drag, startPoint x: 261, startPoint y: 231, endPoint x: 129, endPoint y: 231, distance: 131.3
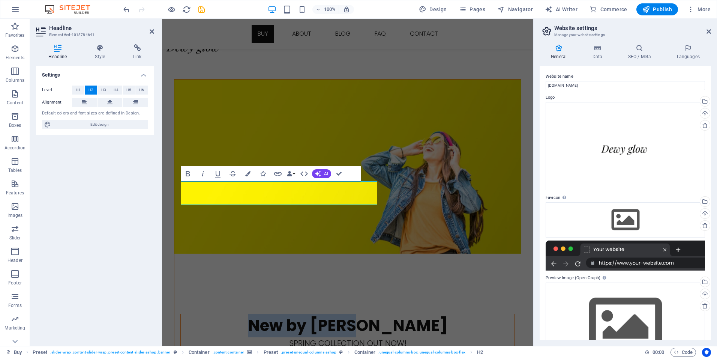
scroll to position [150, 0]
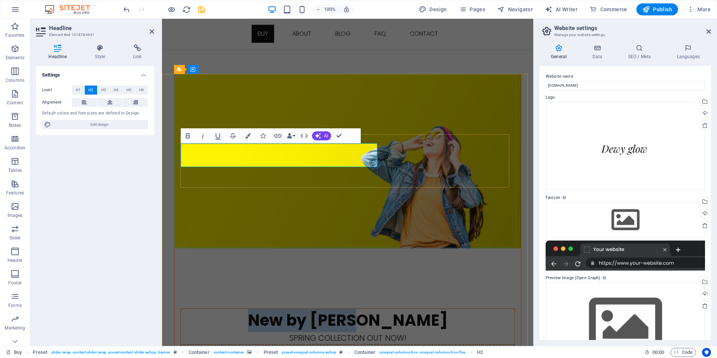
drag, startPoint x: 359, startPoint y: 145, endPoint x: 347, endPoint y: 150, distance: 12.9
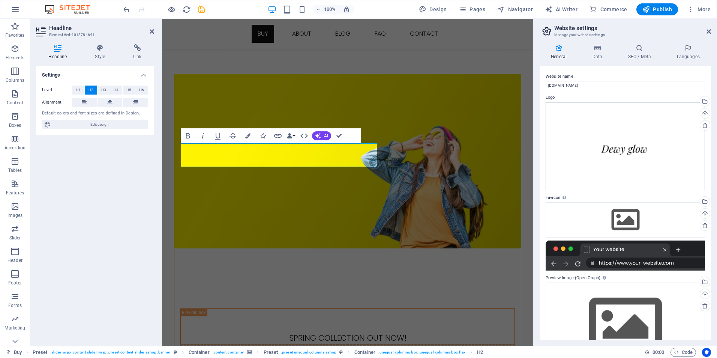
click at [558, 104] on div "Drag files here, click to choose files or select files from Files or our free s…" at bounding box center [625, 146] width 159 height 88
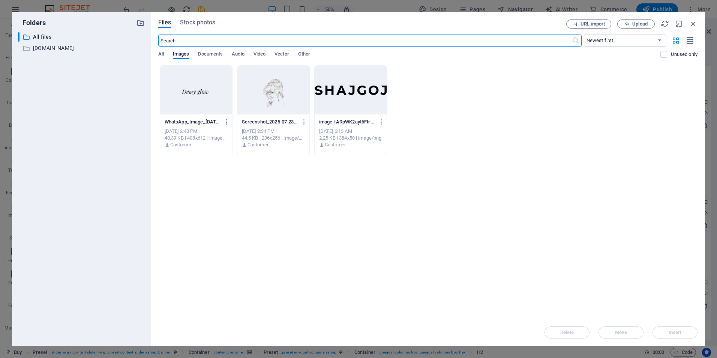
click at [699, 23] on div "Files Stock photos URL import Upload ​ Newest first Oldest first Name (A-Z) Nam…" at bounding box center [428, 179] width 554 height 334
click at [695, 23] on icon "button" at bounding box center [693, 24] width 8 height 8
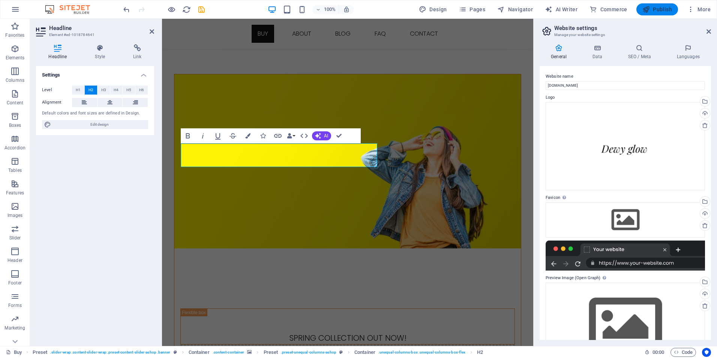
drag, startPoint x: 644, startPoint y: 11, endPoint x: 617, endPoint y: 9, distance: 27.1
click at [644, 11] on icon "button" at bounding box center [647, 10] width 8 height 8
checkbox input "false"
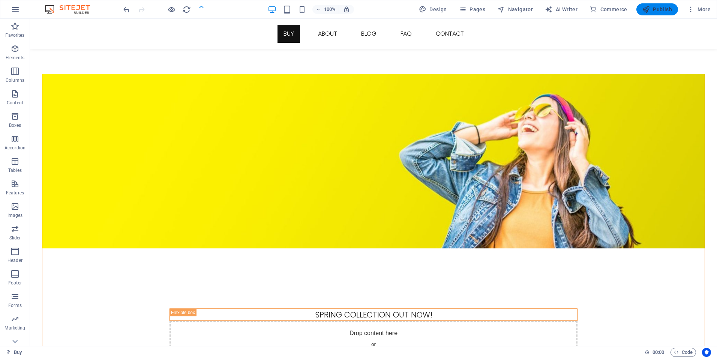
click at [653, 14] on button "Publish" at bounding box center [658, 9] width 42 height 12
